Goal: Find specific page/section: Find specific page/section

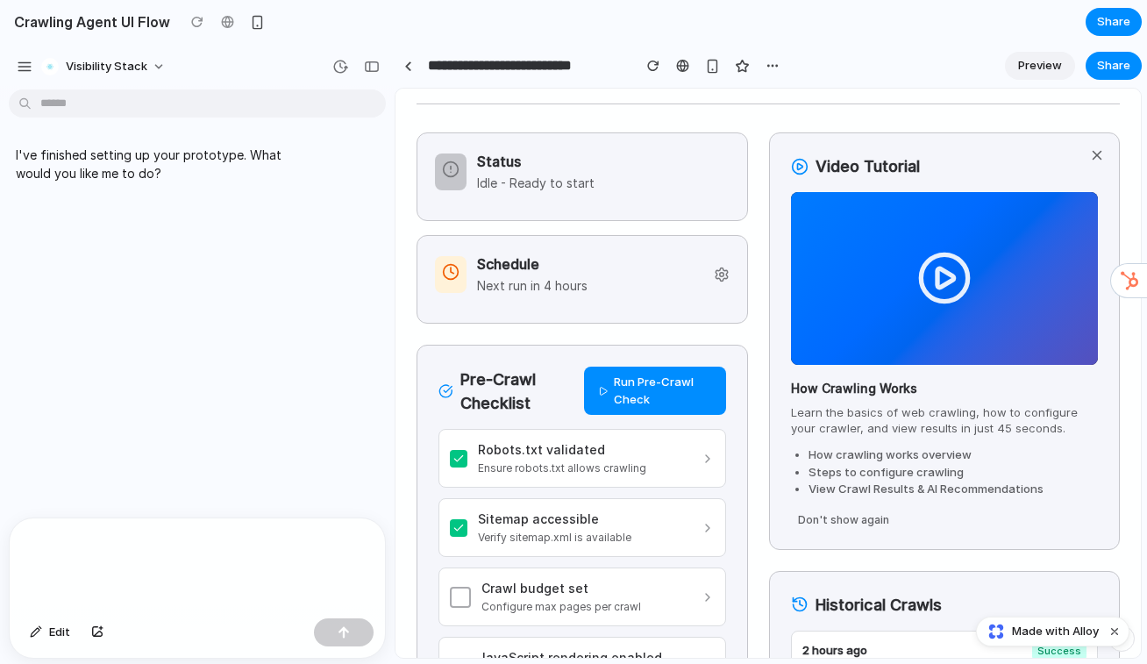
scroll to position [90, 0]
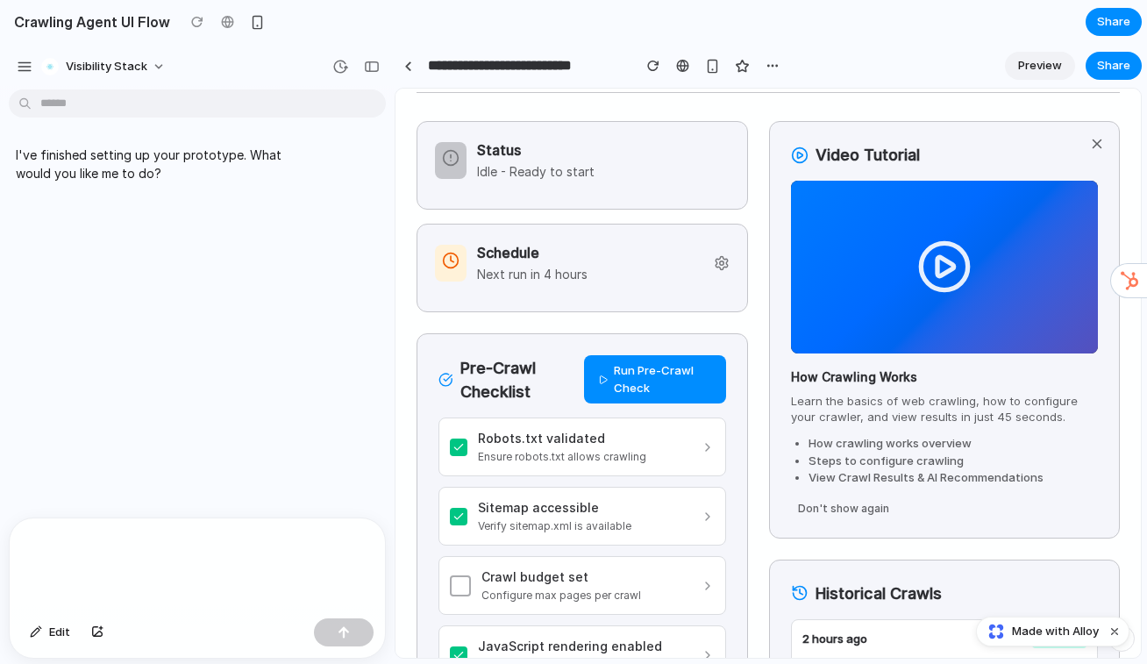
click at [252, 547] on div at bounding box center [197, 564] width 375 height 93
